Goal: Task Accomplishment & Management: Use online tool/utility

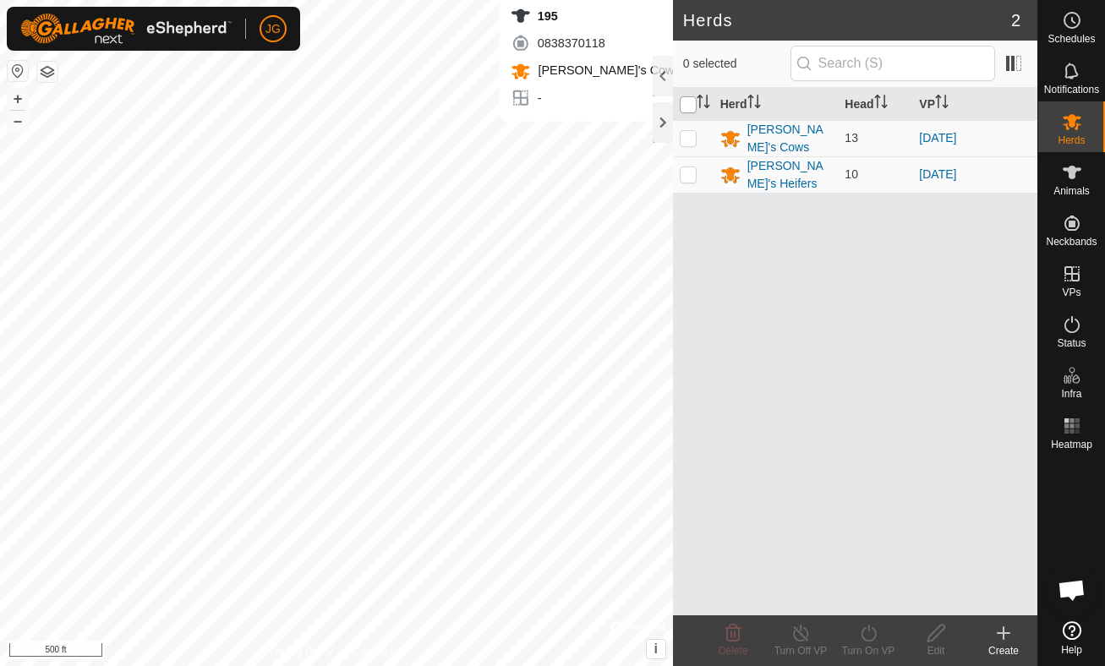
click at [685, 102] on input "checkbox" at bounding box center [688, 104] width 17 height 17
checkbox input "true"
click at [868, 636] on icon at bounding box center [868, 633] width 21 height 20
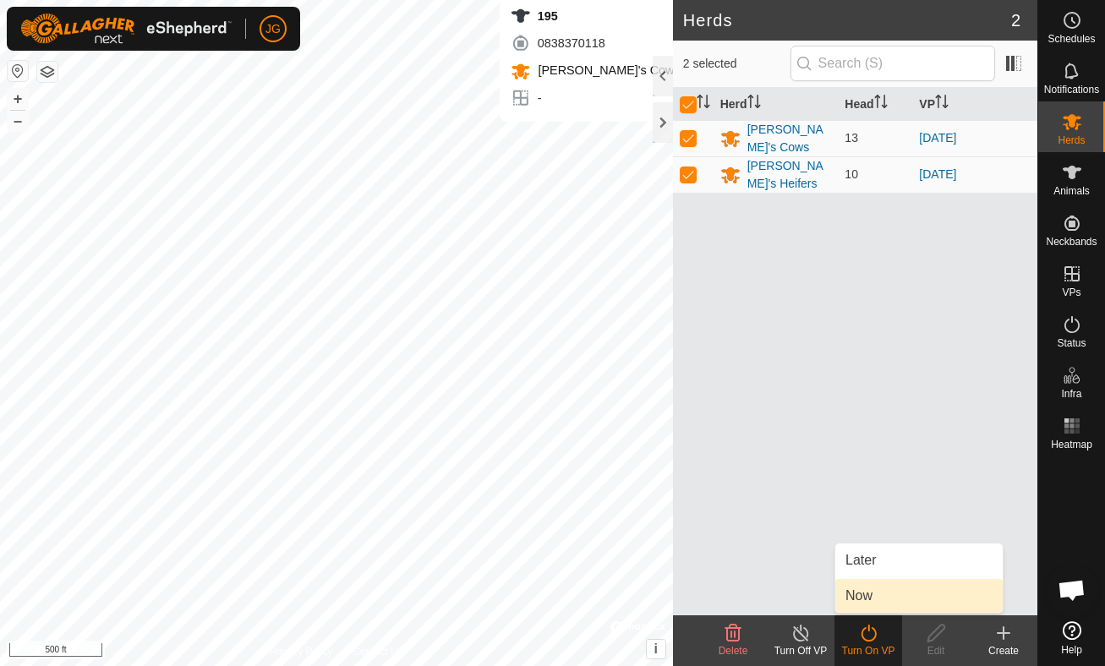
click at [870, 593] on link "Now" at bounding box center [918, 596] width 167 height 34
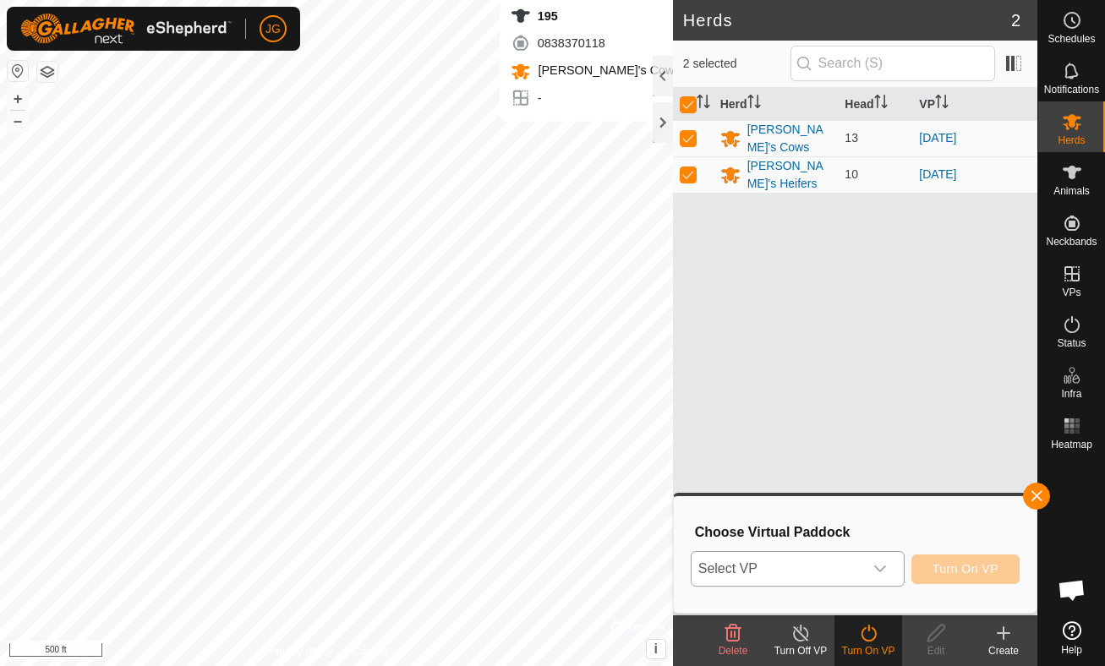
click at [884, 572] on icon "dropdown trigger" at bounding box center [880, 569] width 14 height 14
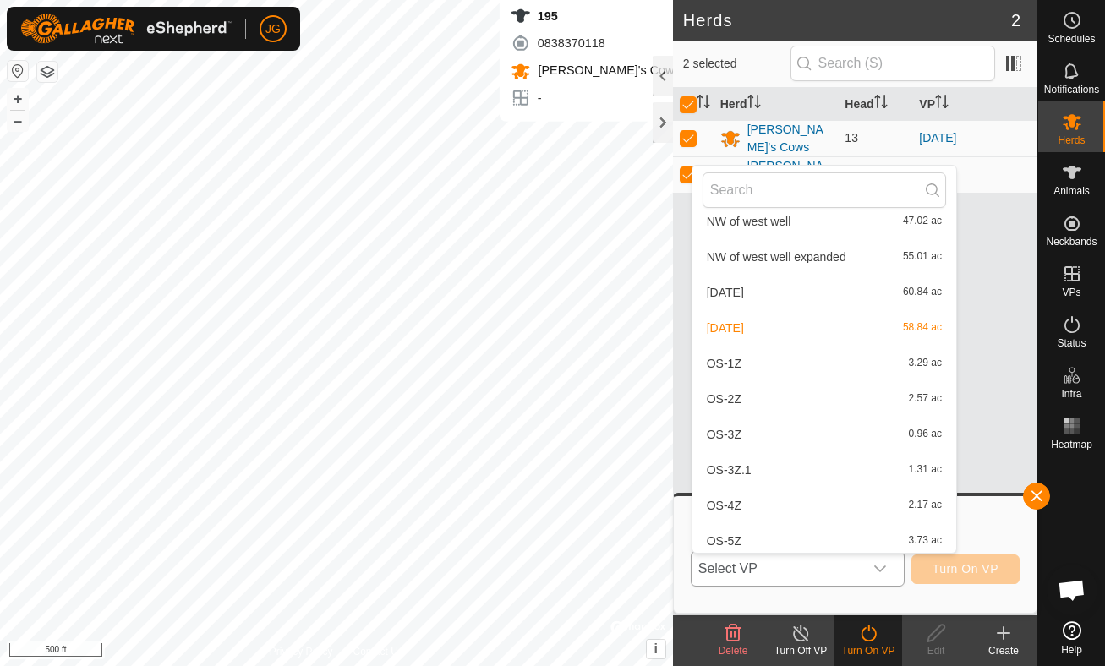
scroll to position [582, 0]
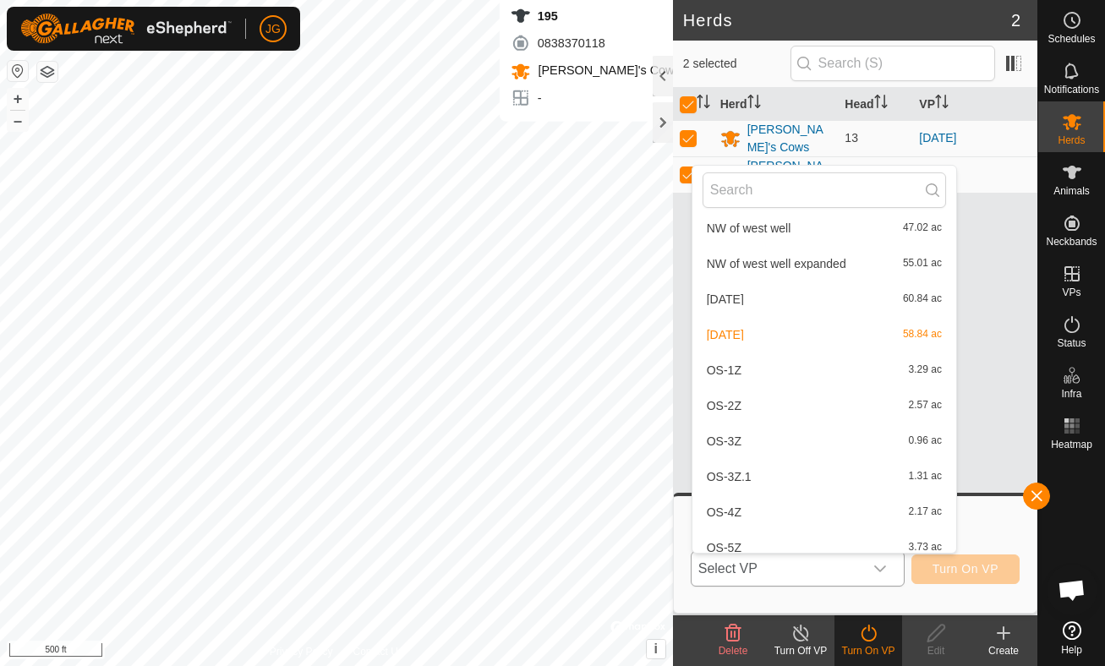
click at [739, 295] on li "[DATE] 60.84 ac" at bounding box center [824, 299] width 264 height 34
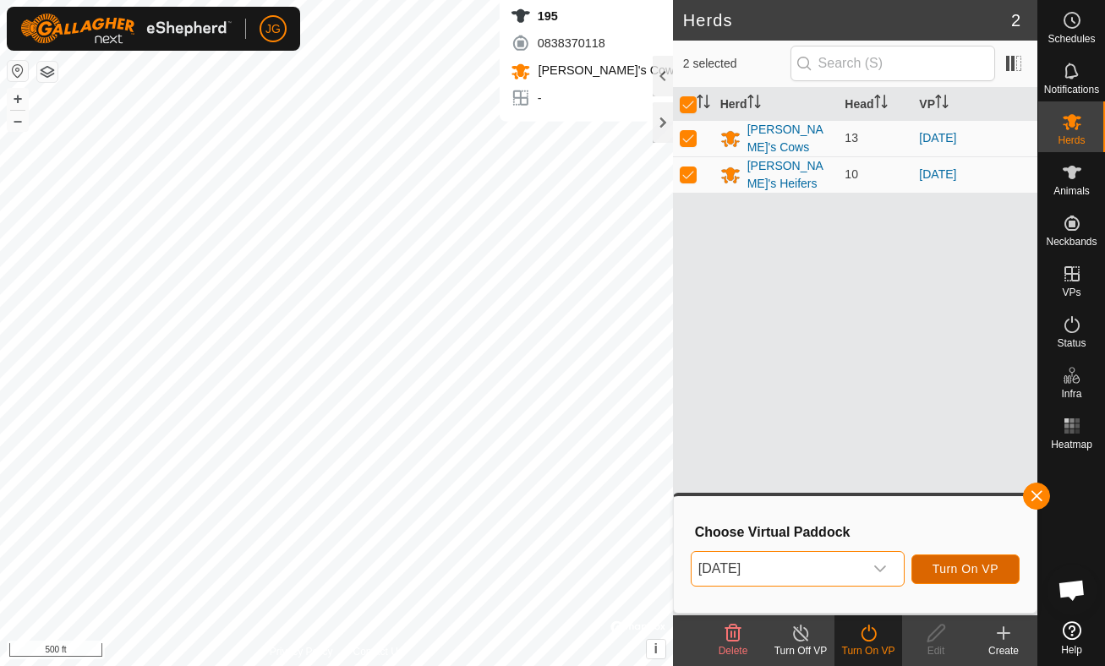
click at [951, 571] on span "Turn On VP" at bounding box center [965, 569] width 66 height 14
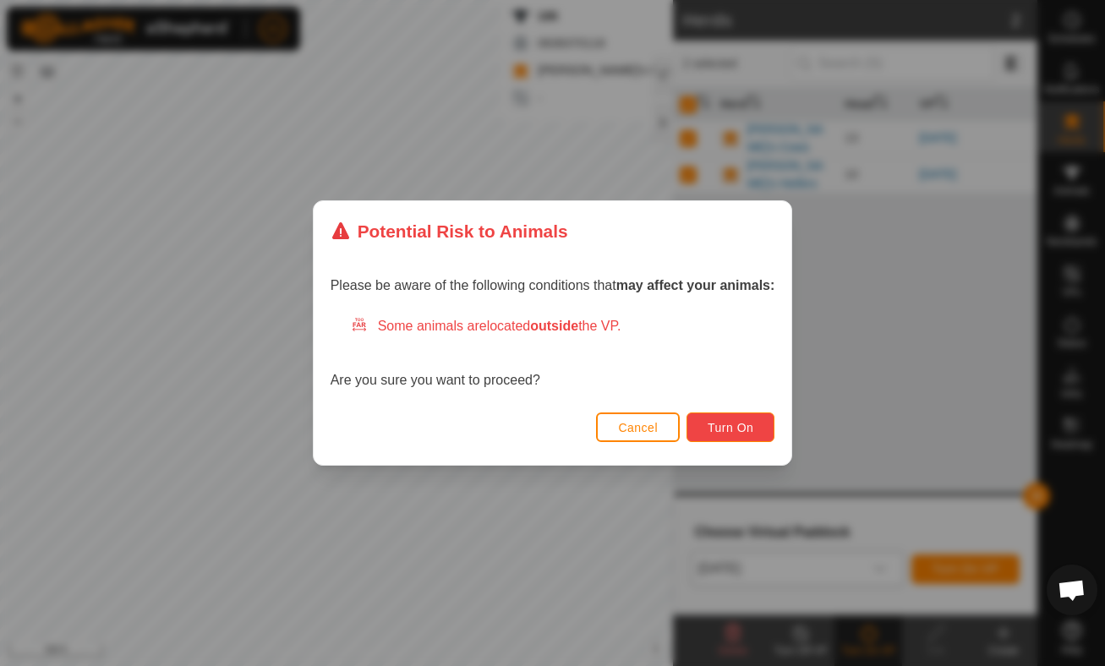
click at [742, 425] on span "Turn On" at bounding box center [730, 428] width 46 height 14
